Goal: Task Accomplishment & Management: Use online tool/utility

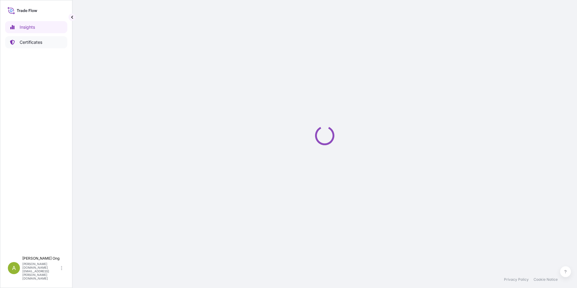
click at [30, 42] on p "Certificates" at bounding box center [31, 42] width 23 height 6
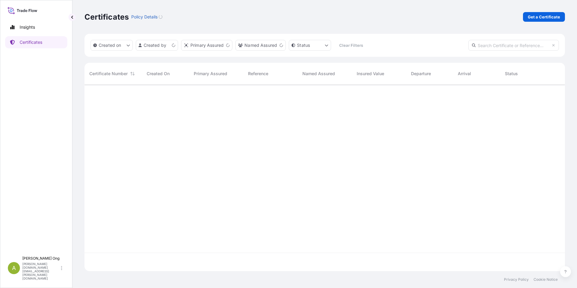
scroll to position [185, 476]
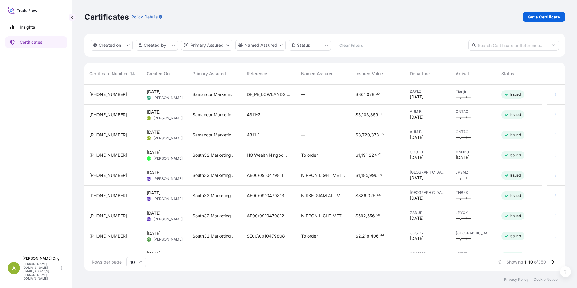
click at [447, 11] on div "Certificates Policy Details Get a Certificate" at bounding box center [324, 17] width 480 height 34
click at [171, 45] on html "Insights Certificates A [PERSON_NAME] [PERSON_NAME][DOMAIN_NAME][EMAIL_ADDRESS]…" at bounding box center [288, 144] width 577 height 288
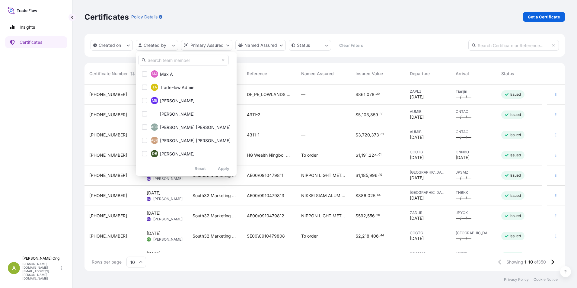
drag, startPoint x: 172, startPoint y: 60, endPoint x: 176, endPoint y: 60, distance: 3.9
click at [172, 60] on input "text" at bounding box center [183, 60] width 90 height 11
type input "[PERSON_NAME]"
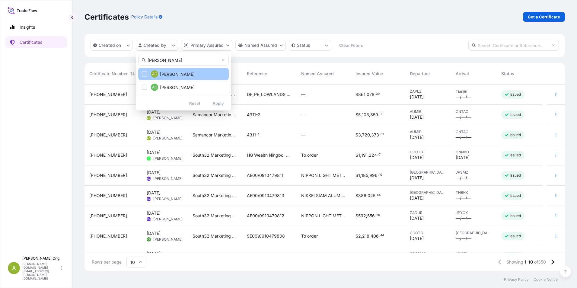
click at [157, 75] on span "AO" at bounding box center [154, 74] width 5 height 6
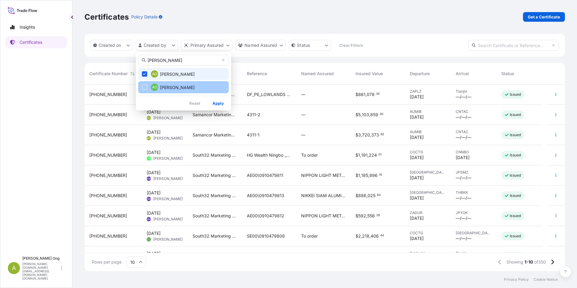
click at [160, 86] on span "[PERSON_NAME]" at bounding box center [177, 87] width 35 height 6
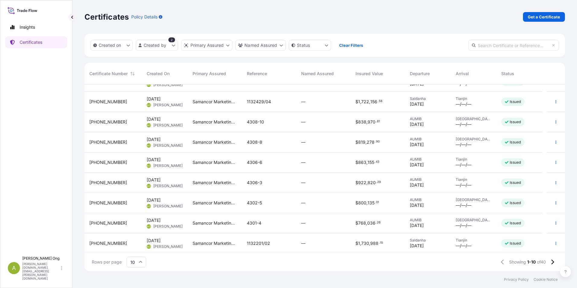
scroll to position [34, 0]
click at [550, 263] on icon at bounding box center [551, 261] width 3 height 5
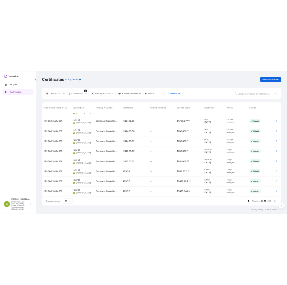
scroll to position [4, 0]
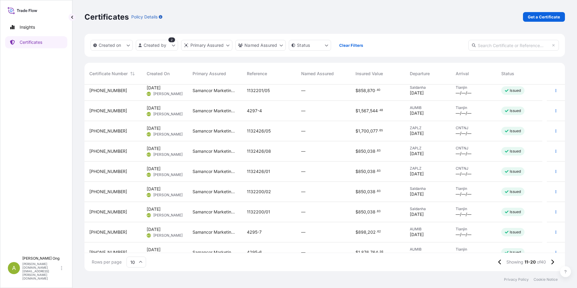
drag, startPoint x: 468, startPoint y: 11, endPoint x: 455, endPoint y: 38, distance: 30.8
click at [468, 11] on div "Certificates Policy Details Get a Certificate" at bounding box center [324, 17] width 480 height 34
click at [101, 130] on span "[PHONE_NUMBER]" at bounding box center [108, 131] width 38 height 6
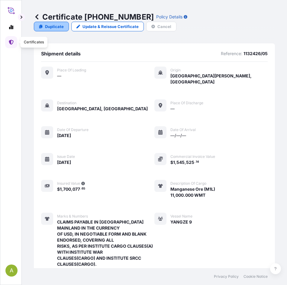
click at [61, 27] on p "Duplicate" at bounding box center [54, 27] width 19 height 6
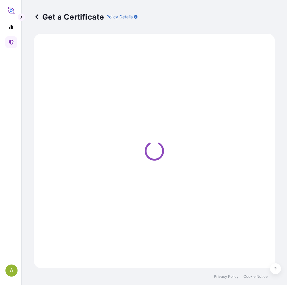
select select "Sea"
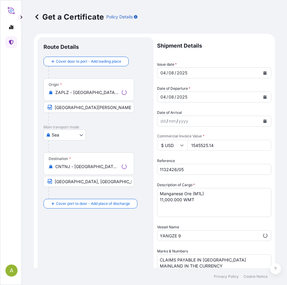
select select "31710"
click at [263, 74] on icon "Calendar" at bounding box center [264, 73] width 3 height 4
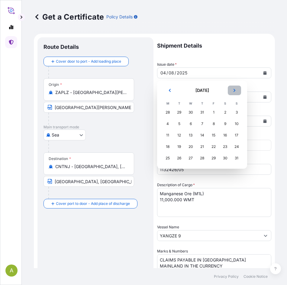
click at [236, 90] on button "Next" at bounding box center [233, 91] width 13 height 10
click at [236, 122] on div "14" at bounding box center [236, 124] width 11 height 11
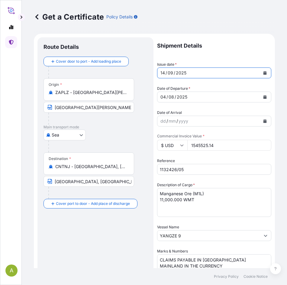
click at [261, 95] on button "Calendar" at bounding box center [265, 97] width 10 height 10
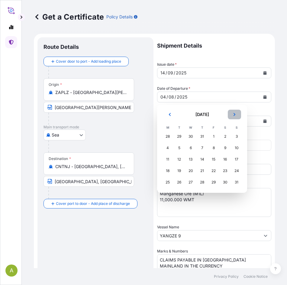
click at [232, 114] on button "Next" at bounding box center [233, 115] width 13 height 10
click at [238, 147] on div "14" at bounding box center [236, 148] width 11 height 11
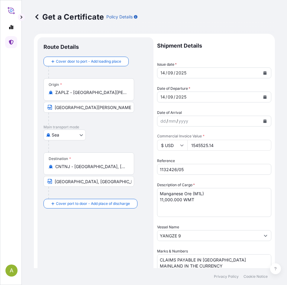
drag, startPoint x: 225, startPoint y: 147, endPoint x: 99, endPoint y: 145, distance: 126.1
click at [98, 145] on form "Route Details Cover door to port - Add loading place Place of loading Road / [G…" at bounding box center [154, 250] width 241 height 432
paste input "790827.15"
type input "790827.15"
drag, startPoint x: 192, startPoint y: 171, endPoint x: 43, endPoint y: 167, distance: 149.3
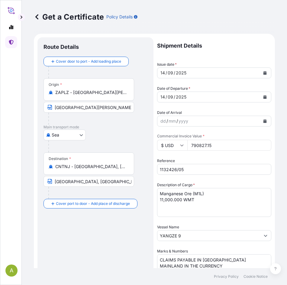
click at [40, 168] on form "Route Details Cover door to port - Add loading place Place of loading Road / [G…" at bounding box center [154, 250] width 241 height 432
paste input "42-08"
type input "1132442-08"
drag, startPoint x: 162, startPoint y: 200, endPoint x: 140, endPoint y: 198, distance: 22.4
click at [140, 198] on form "Route Details Cover door to port - Add loading place Place of loading Road / [G…" at bounding box center [154, 250] width 241 height 432
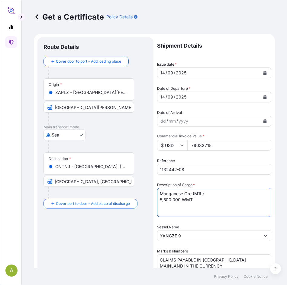
type textarea "Manganese Ore (M1L) 5,500.000 WMT"
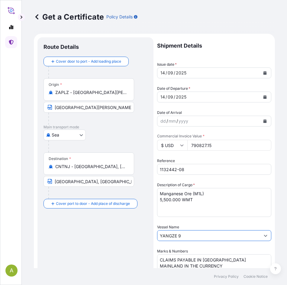
drag, startPoint x: 204, startPoint y: 234, endPoint x: 100, endPoint y: 233, distance: 104.7
click at [100, 233] on form "Route Details Cover door to port - Add loading place Place of loading Road / [G…" at bounding box center [154, 250] width 241 height 432
paste input "LOWLANDS FREEDOM"
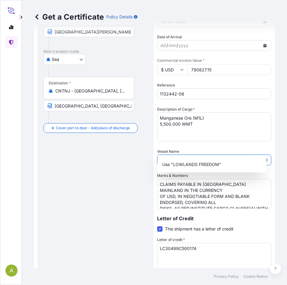
scroll to position [90, 0]
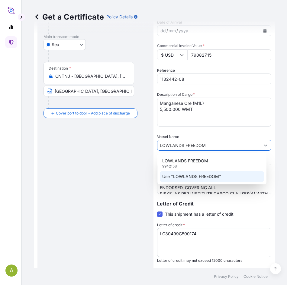
click at [182, 176] on p "Use "LOWLANDS FREEDOM"" at bounding box center [191, 177] width 59 height 6
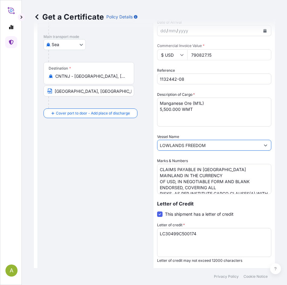
type input "LOWLANDS FREEDOM"
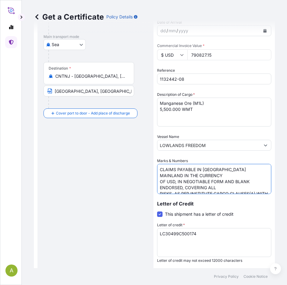
drag, startPoint x: 203, startPoint y: 176, endPoint x: 209, endPoint y: 174, distance: 5.7
click at [203, 176] on textarea "CLAIMS PAYABLE IN [GEOGRAPHIC_DATA] MAINLAND IN THE CURRENCY OF USD, IN NEGOTIA…" at bounding box center [214, 179] width 114 height 30
drag, startPoint x: 197, startPoint y: 173, endPoint x: 205, endPoint y: 172, distance: 8.2
click at [197, 173] on textarea "CLAIMS PAYABLE IN [GEOGRAPHIC_DATA] MAINLAND IN THE CURRENCY OF USD, IN NEGOTIA…" at bounding box center [214, 179] width 114 height 30
click at [238, 181] on textarea "CLAIMS PAYABLE IN [GEOGRAPHIC_DATA] MAINLAND IN THE CURRENCY OF USD, IN NEGOTIA…" at bounding box center [214, 179] width 114 height 30
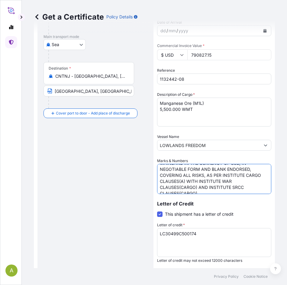
scroll to position [17, 0]
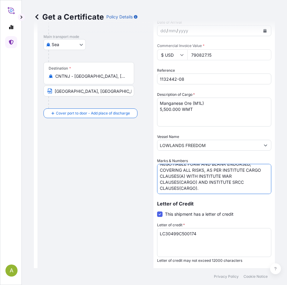
click at [202, 176] on textarea "CLAIMS PAYABLE IN [GEOGRAPHIC_DATA] MAINLAND IN THE CURRENCY OF USD, IN NEGOTIA…" at bounding box center [214, 179] width 114 height 30
type textarea "CLAIMS PAYABLE IN [GEOGRAPHIC_DATA] MAINLAND IN THE CURRENCY OF USD, IN NEGOTIA…"
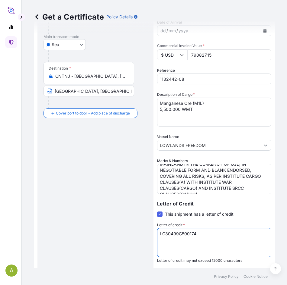
drag, startPoint x: 207, startPoint y: 235, endPoint x: 49, endPoint y: 230, distance: 157.5
click at [49, 230] on form "Route Details Cover door to port - Add loading place Place of loading Road / [G…" at bounding box center [154, 159] width 241 height 432
paste textarea "214"
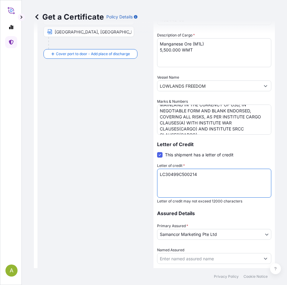
scroll to position [198, 0]
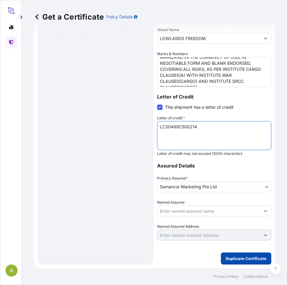
type textarea "LC30499C500214"
click at [246, 257] on p "Duplicate Certificate" at bounding box center [245, 259] width 41 height 6
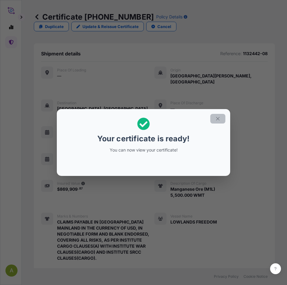
click at [219, 119] on icon "button" at bounding box center [217, 118] width 5 height 5
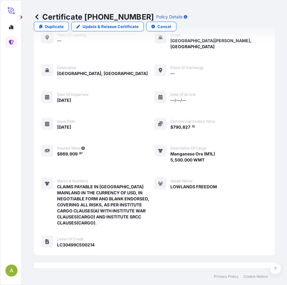
scroll to position [213, 0]
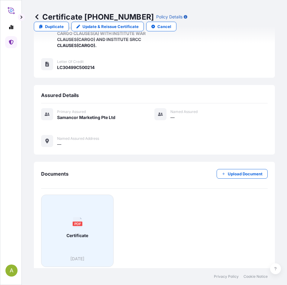
click at [71, 223] on div "PDF Certificate" at bounding box center [77, 228] width 62 height 56
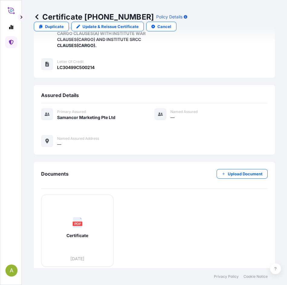
click at [246, 103] on div "Primary assured Samancor Marketing Pte Ltd Named Assured — Named Assured Addres…" at bounding box center [154, 130] width 226 height 55
click at [52, 23] on link "Duplicate" at bounding box center [51, 27] width 35 height 10
select select "Sea"
select select "31710"
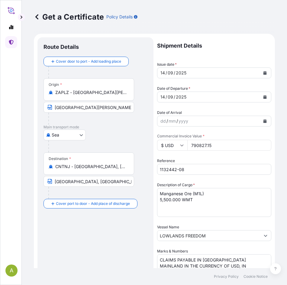
drag, startPoint x: 228, startPoint y: 145, endPoint x: 170, endPoint y: 144, distance: 58.5
click at [168, 144] on div "$ USD 790827.15" at bounding box center [214, 145] width 114 height 11
paste input "858341.23"
type input "858341.23"
click at [188, 170] on input "1132442-08" at bounding box center [214, 169] width 114 height 11
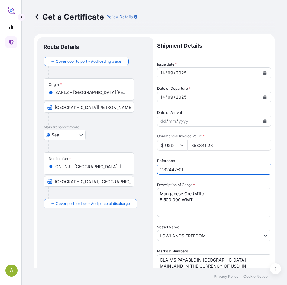
type input "1132442-01"
click at [160, 198] on textarea "Manganese Ore (M1L) 5,500.000 WMT" at bounding box center [214, 202] width 114 height 29
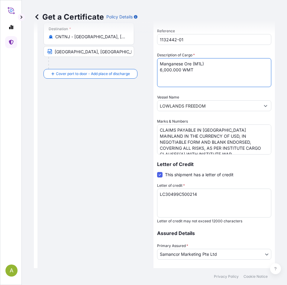
scroll to position [151, 0]
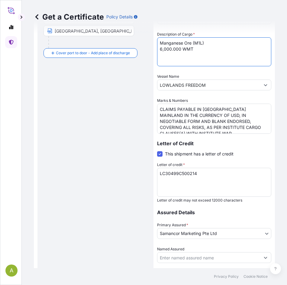
type textarea "Manganese Ore (M1L) 6,000.000 WMT"
drag, startPoint x: 205, startPoint y: 173, endPoint x: 51, endPoint y: 170, distance: 154.1
click at [41, 170] on form "Route Details Cover door to port - Add loading place Place of loading Road / [G…" at bounding box center [154, 99] width 241 height 432
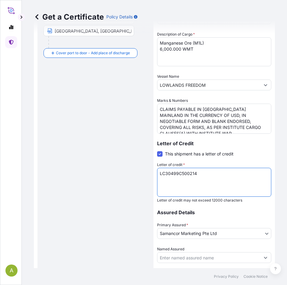
paste textarea "03"
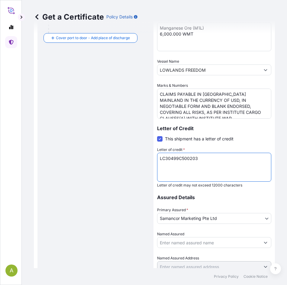
scroll to position [198, 0]
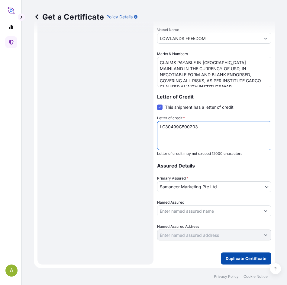
type textarea "LC30499C500203"
click at [252, 262] on button "Duplicate Certificate" at bounding box center [245, 259] width 50 height 12
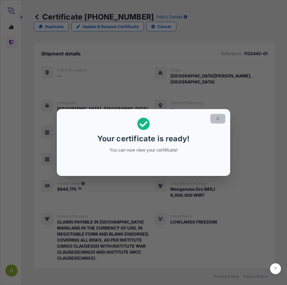
click at [217, 119] on icon "button" at bounding box center [217, 118] width 5 height 5
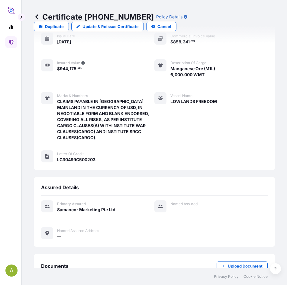
scroll to position [213, 0]
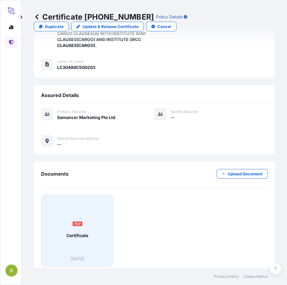
click at [78, 223] on div "PDF Certificate" at bounding box center [77, 228] width 62 height 56
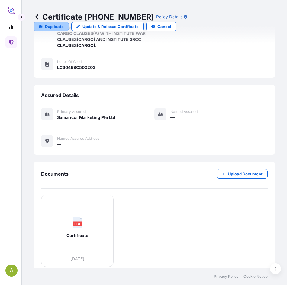
click at [55, 26] on p "Duplicate" at bounding box center [54, 27] width 19 height 6
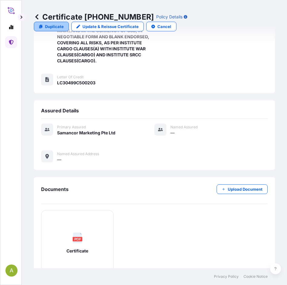
select select "Sea"
select select "31710"
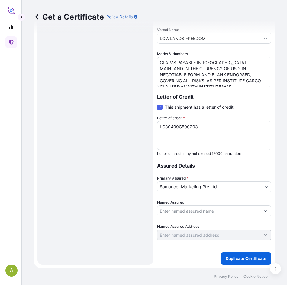
click at [100, 182] on div "Route Details Cover door to port - Add loading place Place of loading Road / [G…" at bounding box center [95, 52] width 104 height 413
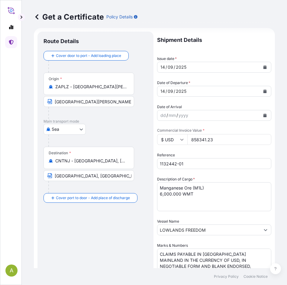
scroll to position [0, 0]
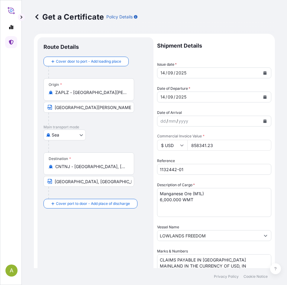
drag, startPoint x: 222, startPoint y: 145, endPoint x: 112, endPoint y: 141, distance: 110.2
click at [112, 141] on form "Route Details Cover door to port - Add loading place Place of loading Road / [G…" at bounding box center [154, 250] width 241 height 432
paste input "782798.45"
type input "782798.45"
click at [189, 170] on input "1132442-01" at bounding box center [214, 169] width 114 height 11
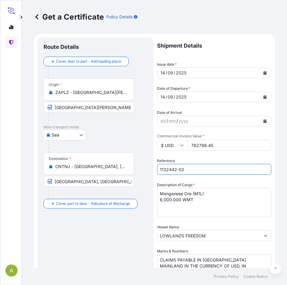
type input "1132442-02"
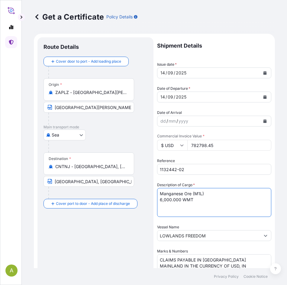
click at [161, 199] on textarea "Manganese Ore (M1L) 6,000.000 WMT" at bounding box center [214, 202] width 114 height 29
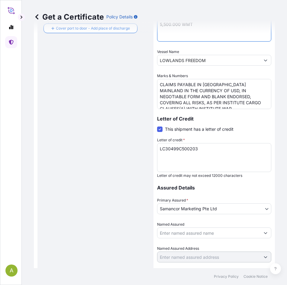
scroll to position [198, 0]
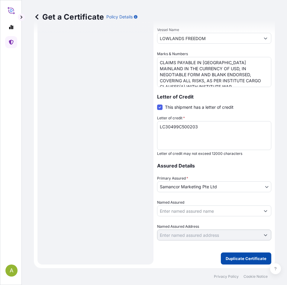
type textarea "Manganese Ore (M1L) 5,500.000 WMT"
click at [236, 258] on p "Duplicate Certificate" at bounding box center [245, 259] width 41 height 6
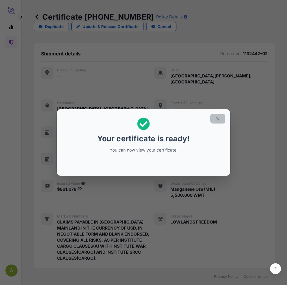
click at [217, 119] on icon "button" at bounding box center [217, 118] width 5 height 5
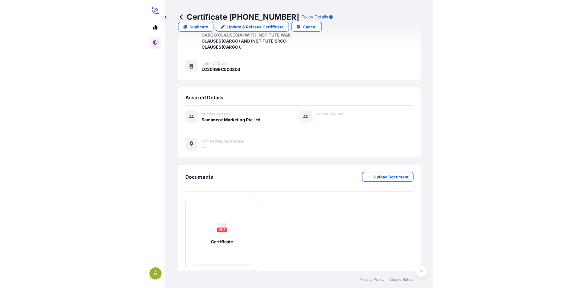
scroll to position [213, 0]
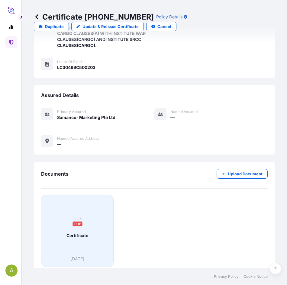
click at [78, 221] on icon at bounding box center [77, 222] width 9 height 11
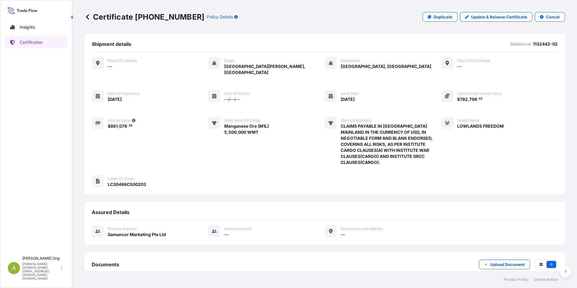
scroll to position [25, 0]
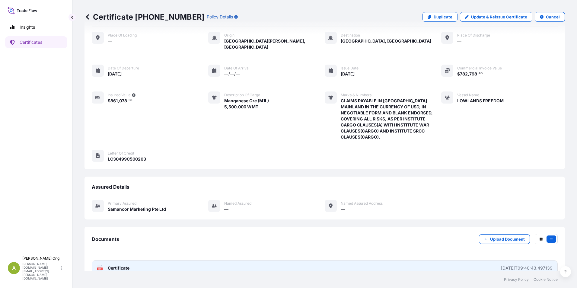
click at [121, 265] on span "Certificate" at bounding box center [119, 268] width 22 height 6
